Goal: Find specific page/section: Find specific page/section

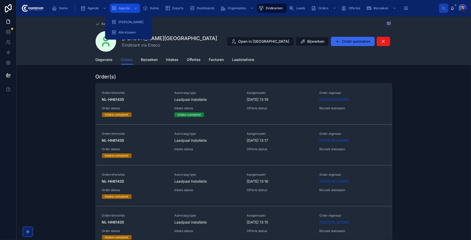
click at [124, 11] on div "Agenda" at bounding box center [125, 8] width 27 height 8
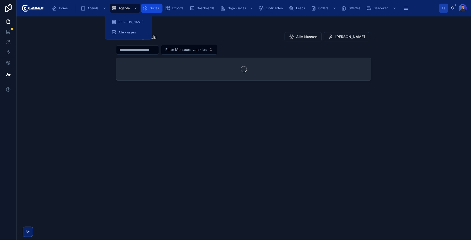
click at [149, 8] on div "Suites" at bounding box center [152, 8] width 18 height 8
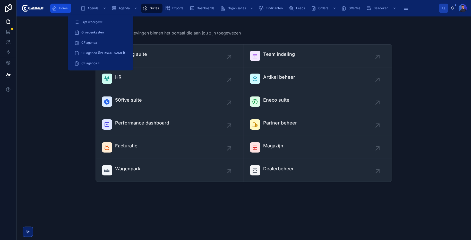
click at [62, 7] on span "Home" at bounding box center [63, 8] width 9 height 4
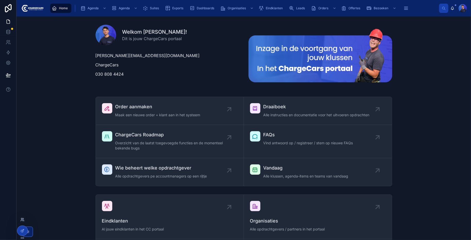
click at [23, 220] on icon at bounding box center [22, 220] width 4 height 4
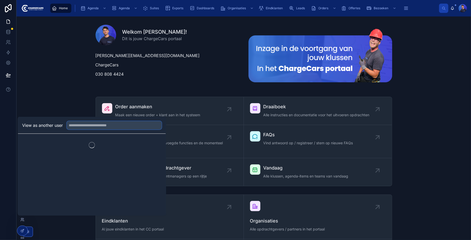
click at [103, 123] on input "text" at bounding box center [114, 125] width 95 height 8
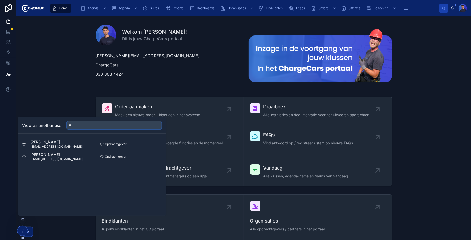
type input "*"
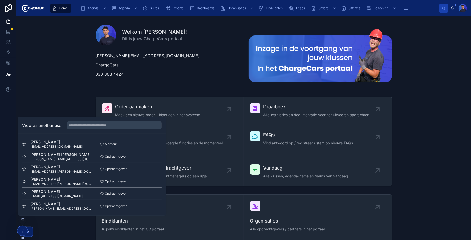
drag, startPoint x: 413, startPoint y: 88, endPoint x: 318, endPoint y: 22, distance: 115.8
click at [412, 86] on div "Welkom Lorenzo! Dit is jouw ChargeCars portaal lorenzo@chargecars.nl ChargeCars…" at bounding box center [244, 56] width 446 height 70
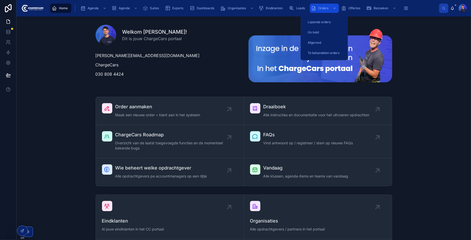
click at [325, 8] on span "Orders" at bounding box center [324, 8] width 10 height 4
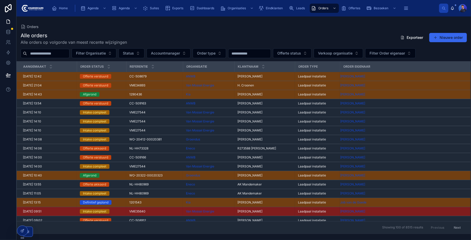
click at [270, 32] on div "Alle orders Alle orders op volgorde van meest recente wijzigingen Exporteer Nie…" at bounding box center [243, 131] width 455 height 205
click at [248, 43] on div "Alle orders Alle orders op volgorde van meest recente wijzigingen Exporteer Nie…" at bounding box center [244, 38] width 446 height 13
click at [162, 36] on div "Alle orders Alle orders op volgorde van meest recente wijzigingen Exporteer Nie…" at bounding box center [244, 38] width 446 height 13
